Goal: Information Seeking & Learning: Learn about a topic

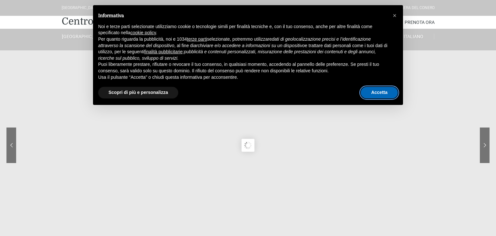
click at [377, 94] on button "Accetta" at bounding box center [379, 93] width 37 height 12
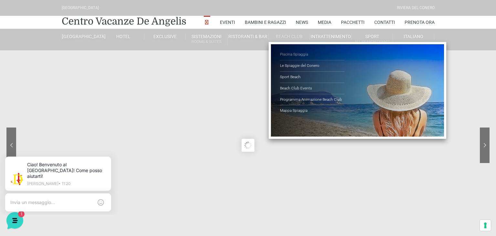
click at [295, 56] on link "Piscina Spiaggia" at bounding box center [312, 54] width 65 height 11
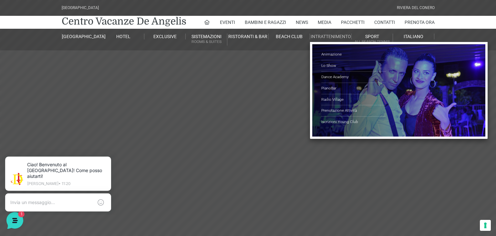
click at [330, 38] on link "Intrattenimento" at bounding box center [330, 37] width 41 height 6
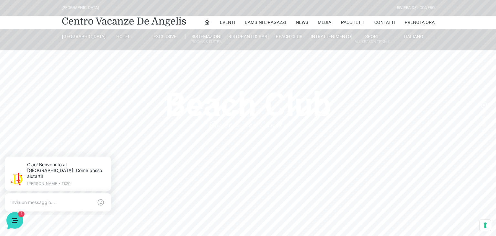
click at [488, 114] on sr7-mask at bounding box center [248, 118] width 496 height 236
click at [486, 117] on sr7-bullet at bounding box center [484, 118] width 5 height 5
click at [485, 123] on sr7-bullet at bounding box center [484, 124] width 5 height 5
click at [485, 125] on sr7-bullet at bounding box center [484, 124] width 5 height 5
click at [482, 127] on sr7-bullets at bounding box center [484, 118] width 5 height 31
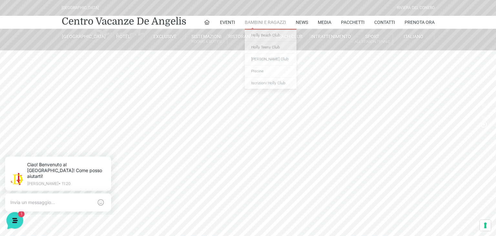
click at [276, 25] on link "Bambini e Ragazzi" at bounding box center [265, 22] width 41 height 13
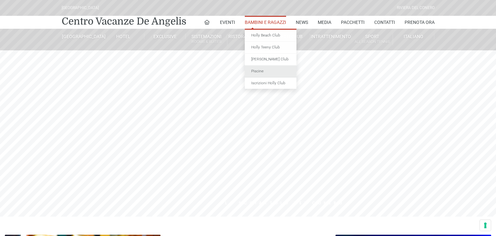
click at [253, 72] on link "Piscine" at bounding box center [271, 72] width 52 height 12
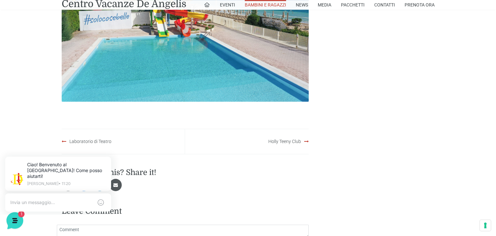
scroll to position [562, 0]
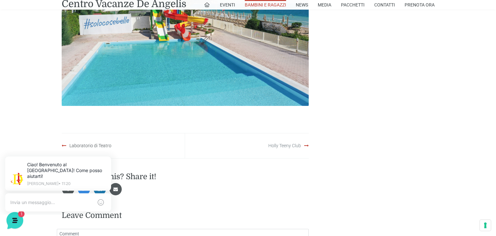
click at [288, 146] on link "Holly Teeny Club" at bounding box center [285, 145] width 33 height 5
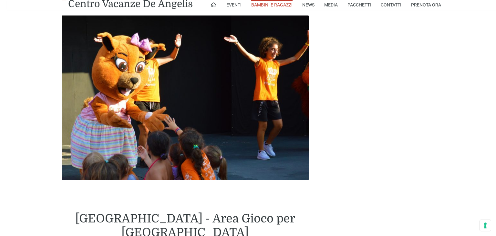
scroll to position [198, 0]
